Goal: Information Seeking & Learning: Learn about a topic

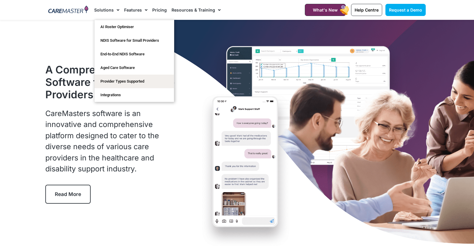
click at [144, 9] on span "Menu" at bounding box center [145, 10] width 6 height 10
click at [115, 10] on span "Menu" at bounding box center [117, 10] width 6 height 10
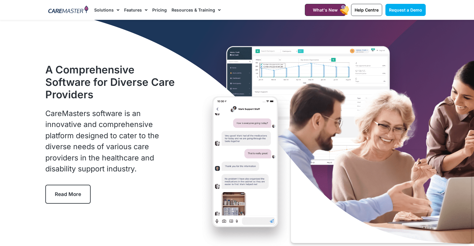
click at [115, 10] on span "Menu" at bounding box center [117, 10] width 6 height 10
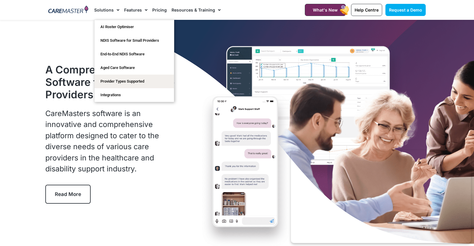
click at [116, 9] on span "Menu" at bounding box center [117, 10] width 6 height 10
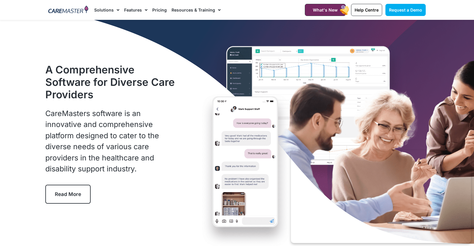
click at [116, 9] on span "Menu" at bounding box center [117, 10] width 6 height 10
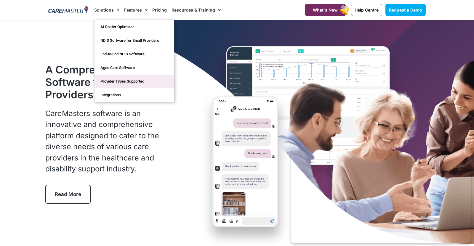
click at [125, 82] on link "Provider Types Supported" at bounding box center [134, 82] width 79 height 14
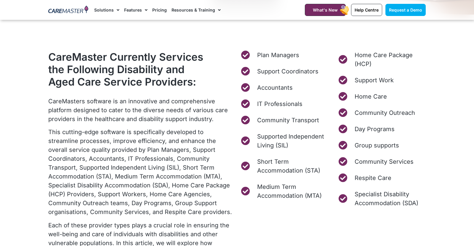
scroll to position [226, 0]
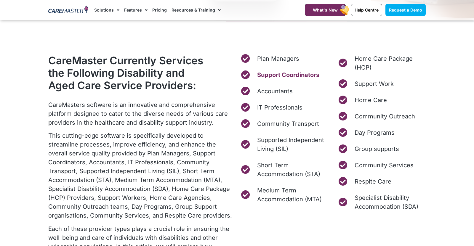
click at [273, 76] on span "Support Coordinators" at bounding box center [288, 75] width 64 height 9
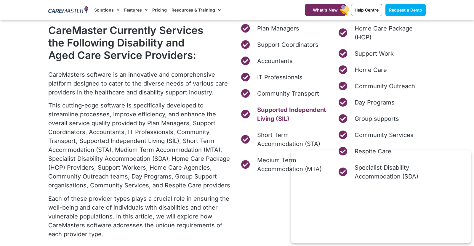
click at [269, 112] on span "Supported Independent Living (SIL)" at bounding box center [292, 115] width 73 height 18
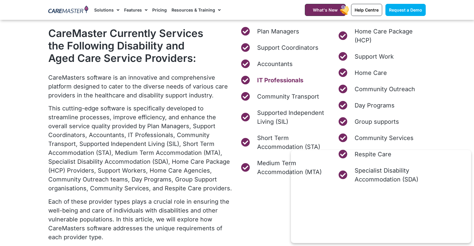
scroll to position [254, 0]
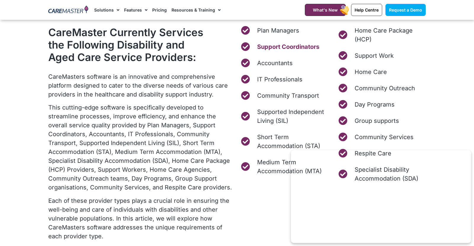
click at [282, 47] on span "Support Coordinators" at bounding box center [288, 46] width 64 height 9
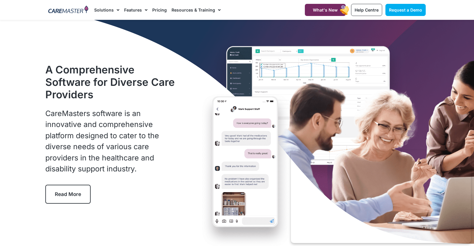
scroll to position [0, 0]
click at [73, 197] on span "Read More" at bounding box center [68, 194] width 26 height 6
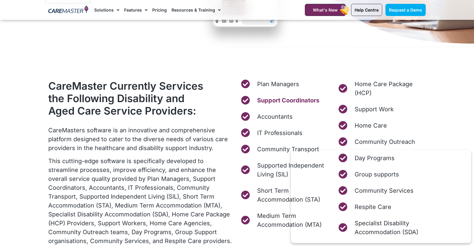
click at [261, 98] on span "Support Coordinators" at bounding box center [288, 100] width 64 height 9
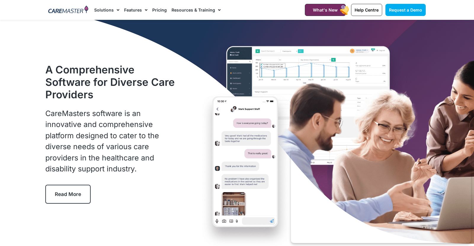
click at [74, 8] on img at bounding box center [68, 10] width 40 height 9
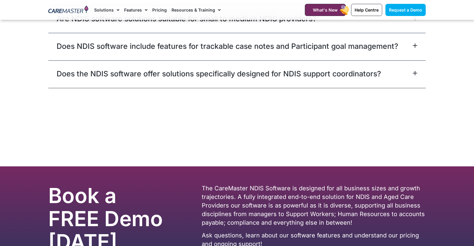
scroll to position [3806, 0]
